Goal: Find contact information: Find contact information

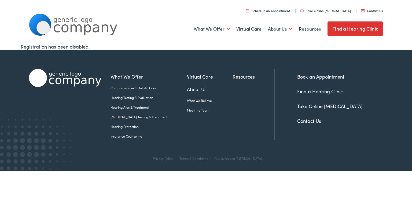
click at [309, 121] on link "Contact Us" at bounding box center [309, 120] width 24 height 7
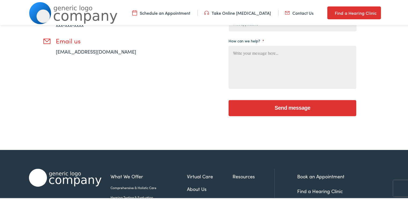
scroll to position [211, 0]
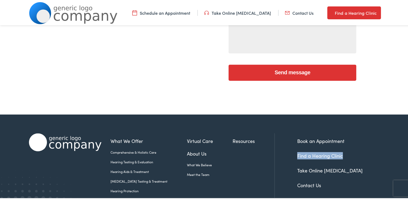
drag, startPoint x: 407, startPoint y: 129, endPoint x: 406, endPoint y: 148, distance: 18.2
click at [406, 148] on footer "What We Offer Comprehensive & Holistic Care Hearing Testing & Evaluation Hearin…" at bounding box center [206, 173] width 412 height 121
click at [305, 184] on link "Contact Us" at bounding box center [309, 184] width 24 height 7
